Goal: Information Seeking & Learning: Find specific fact

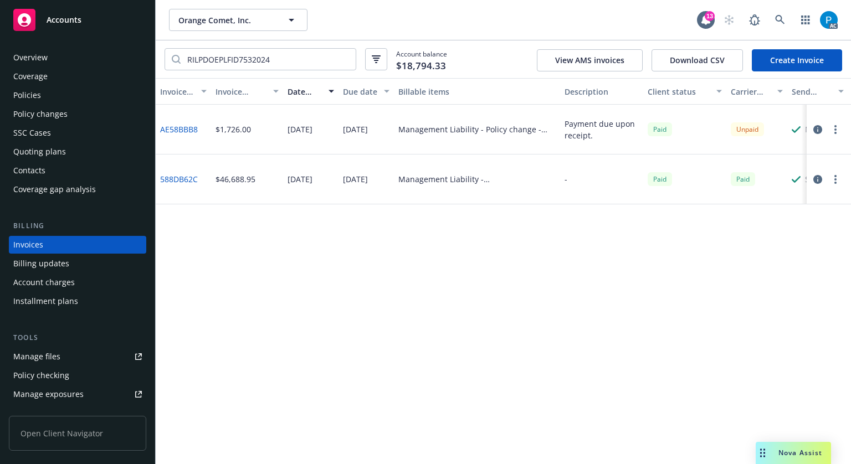
drag, startPoint x: 0, startPoint y: 0, endPoint x: 49, endPoint y: 22, distance: 53.8
click at [49, 22] on span "Accounts" at bounding box center [64, 20] width 35 height 9
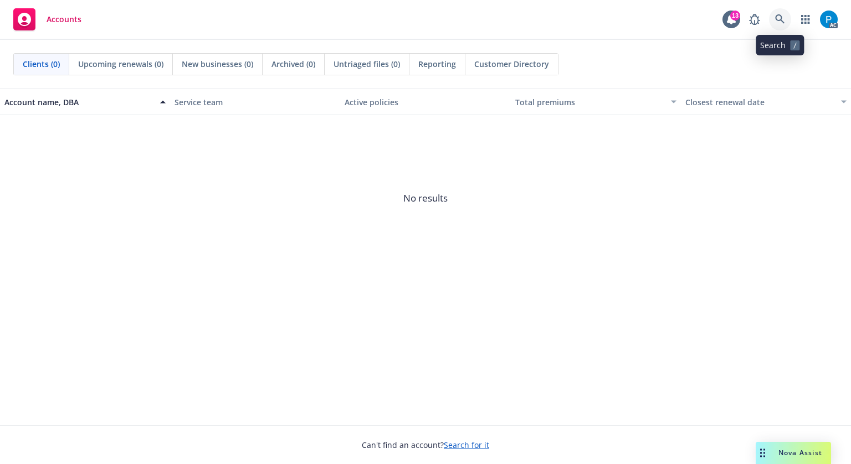
click at [774, 14] on link at bounding box center [780, 19] width 22 height 22
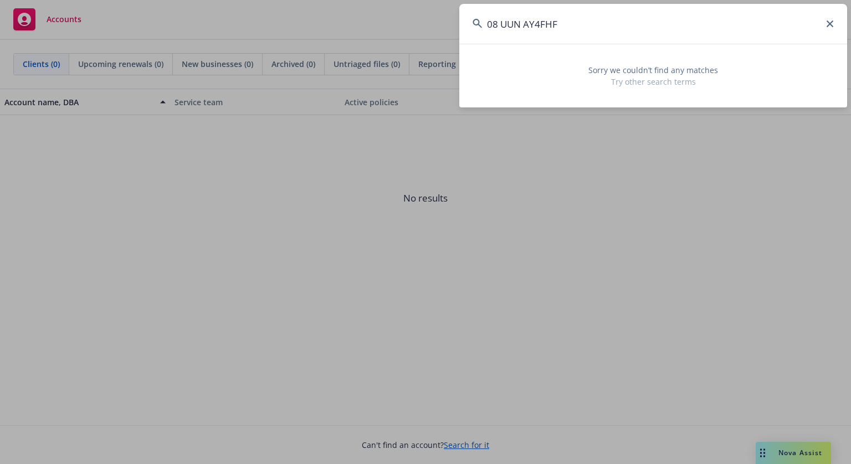
click at [492, 19] on input "08 UUN AY4FHF" at bounding box center [653, 24] width 388 height 40
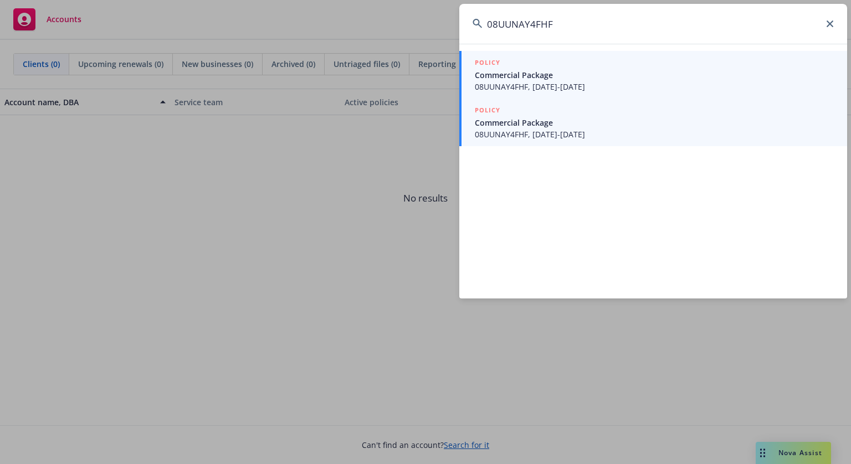
type input "08UUNAY4FHF"
click at [560, 138] on span "08UUNAY4FHF, [DATE]-[DATE]" at bounding box center [654, 134] width 359 height 12
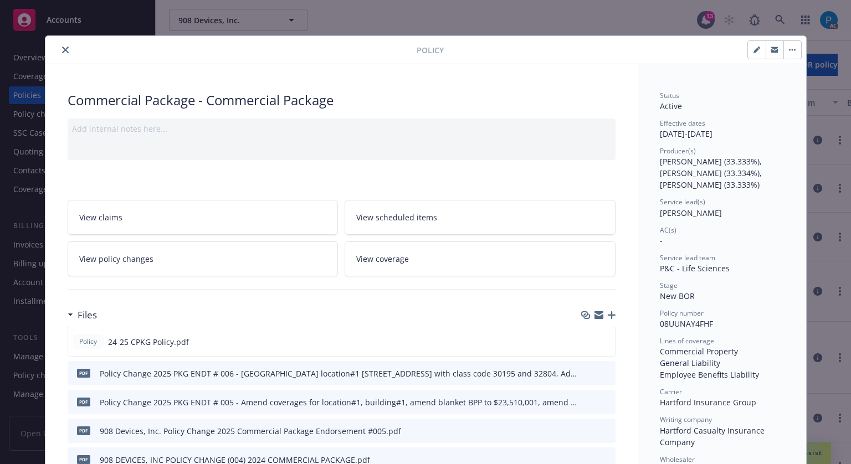
click at [59, 55] on button "close" at bounding box center [65, 49] width 13 height 13
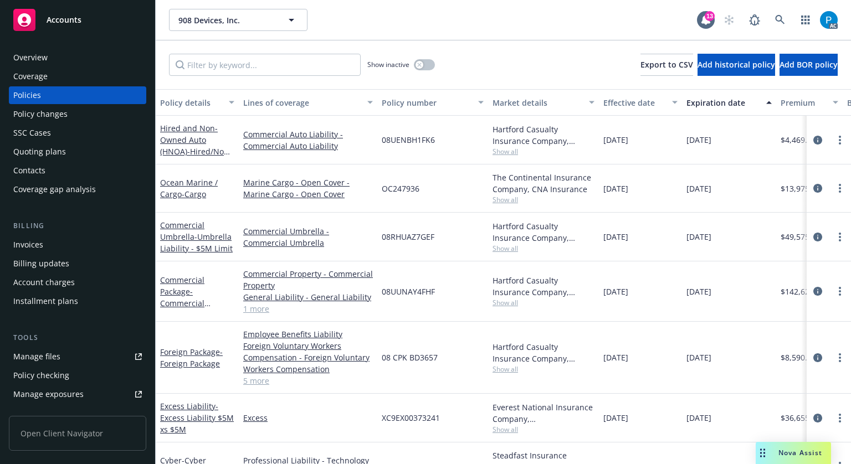
click at [64, 241] on div "Invoices" at bounding box center [77, 245] width 128 height 18
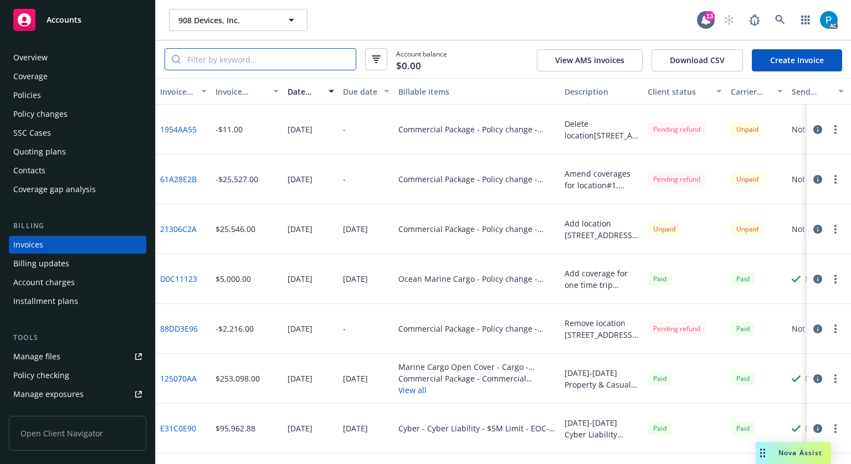
click at [310, 59] on input "search" at bounding box center [268, 59] width 175 height 21
paste input "08UUNAY4FHF"
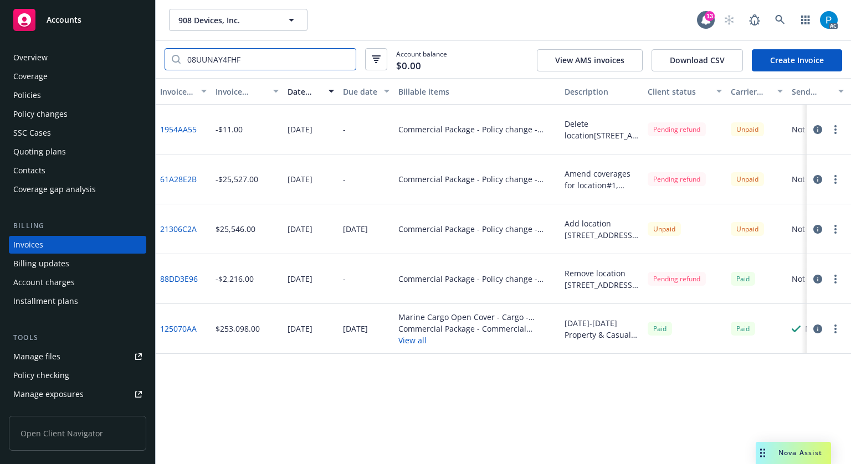
type input "08UUNAY4FHF"
click at [815, 180] on icon "button" at bounding box center [817, 179] width 9 height 9
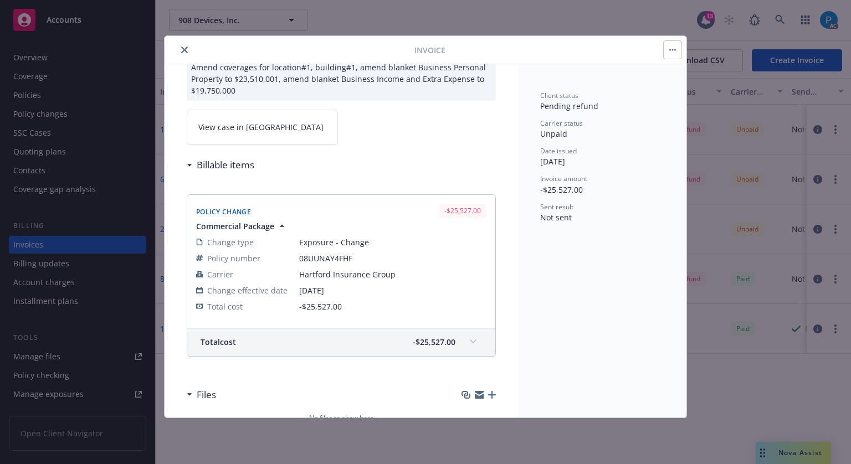
scroll to position [128, 0]
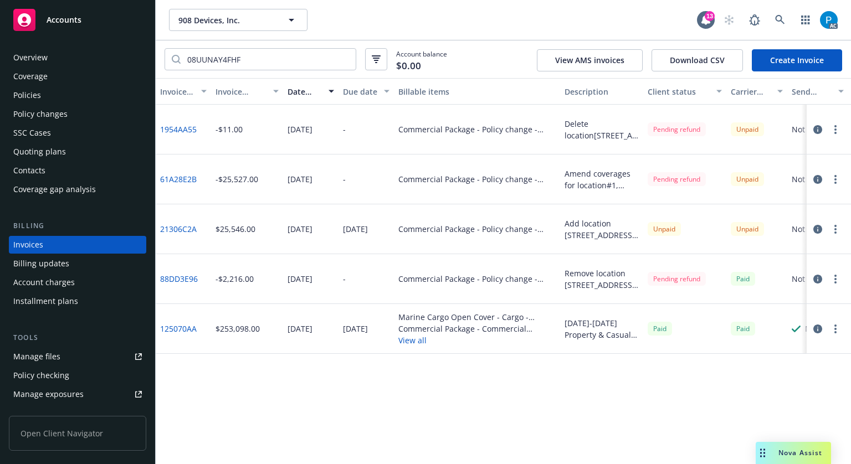
click at [816, 228] on icon "button" at bounding box center [817, 229] width 9 height 9
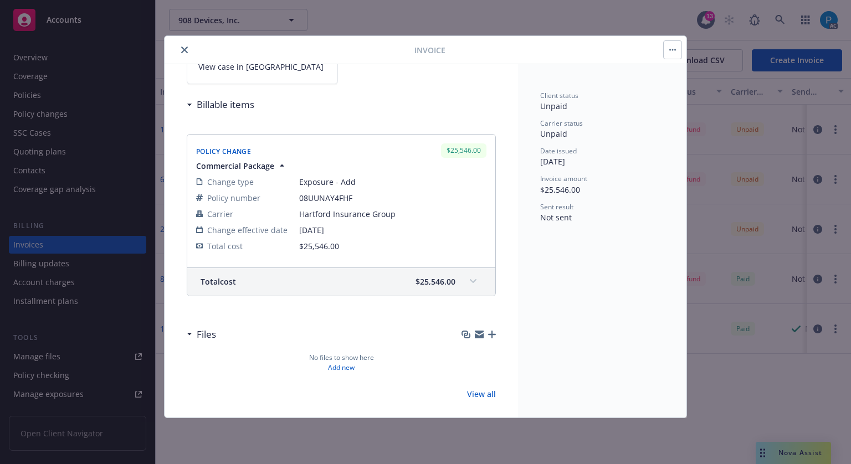
scroll to position [128, 0]
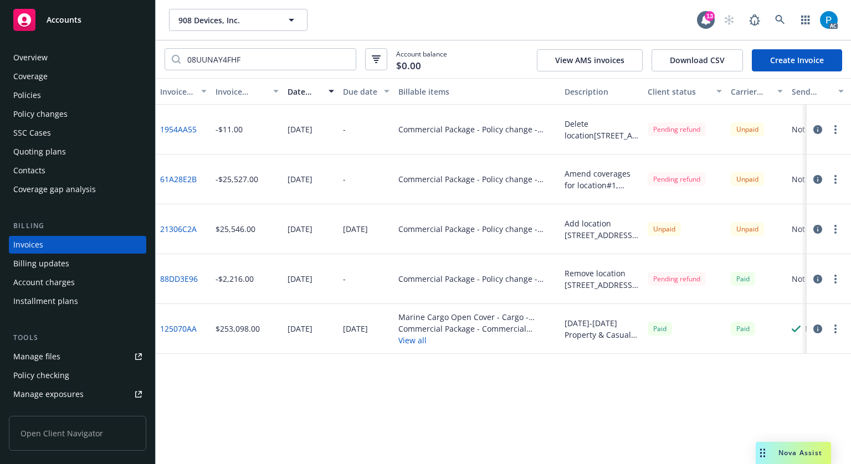
click at [463, 388] on div "Invoice ID Invoice amount Date issued Due date Billable items Description Clien…" at bounding box center [503, 271] width 695 height 386
click at [815, 228] on icon "button" at bounding box center [817, 229] width 9 height 9
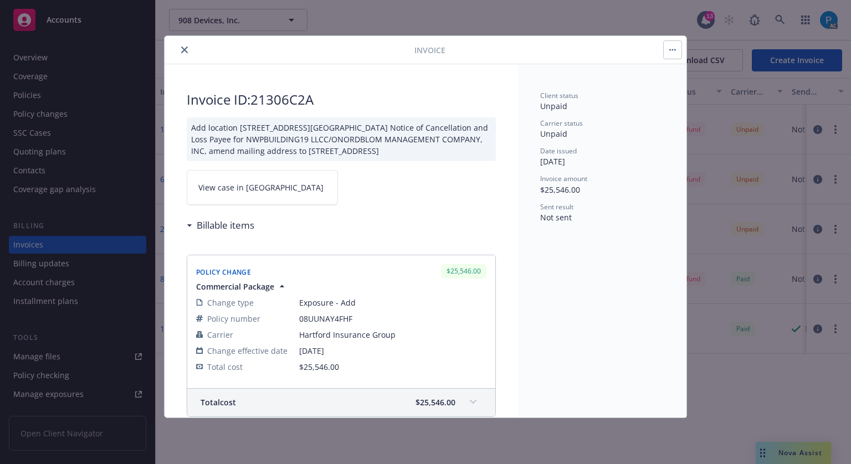
click at [249, 188] on span "View case in [GEOGRAPHIC_DATA]" at bounding box center [260, 188] width 125 height 12
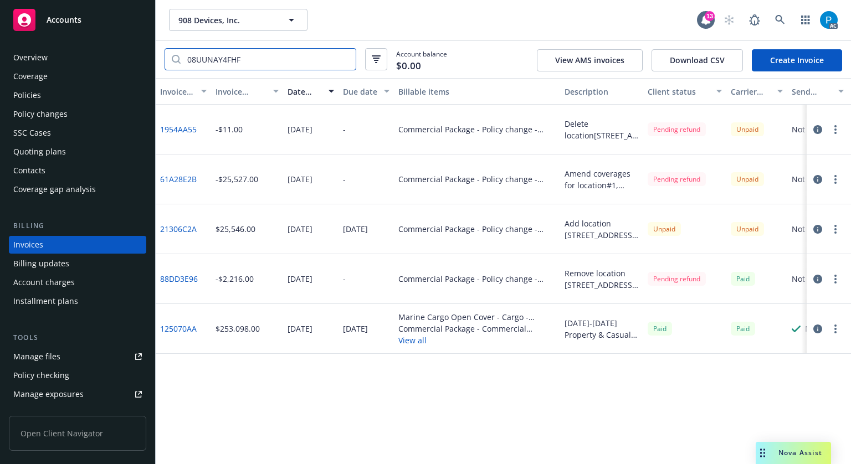
click at [251, 60] on input "08UUNAY4FHF" at bounding box center [268, 59] width 175 height 21
click at [43, 99] on div "Policies" at bounding box center [77, 95] width 128 height 18
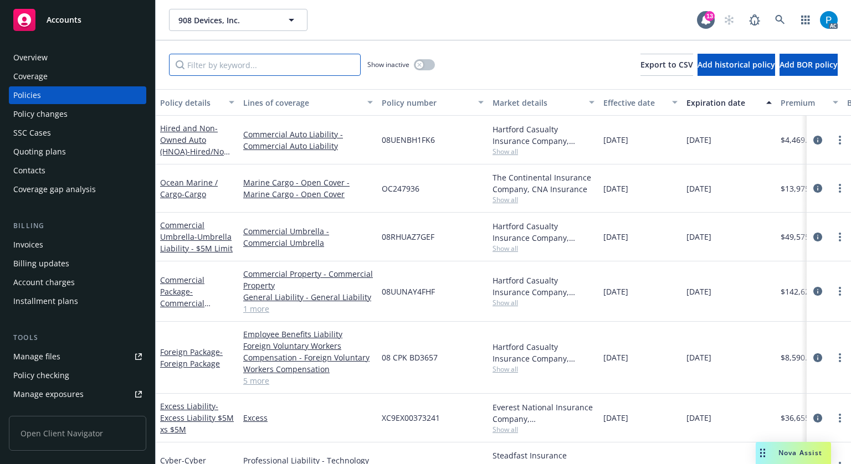
click at [258, 60] on input "Filter by keyword..." at bounding box center [265, 65] width 192 height 22
paste input "08UUNAY4FHF"
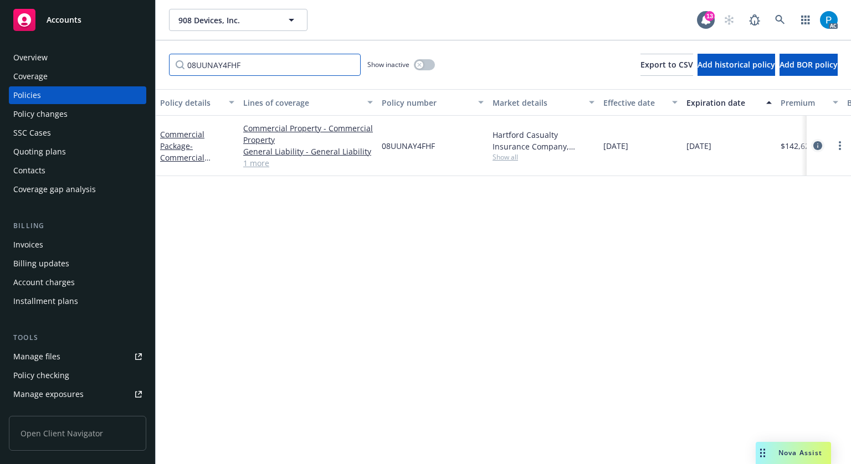
type input "08UUNAY4FHF"
click at [813, 145] on icon "circleInformation" at bounding box center [817, 145] width 9 height 9
